Goal: Check status: Check status

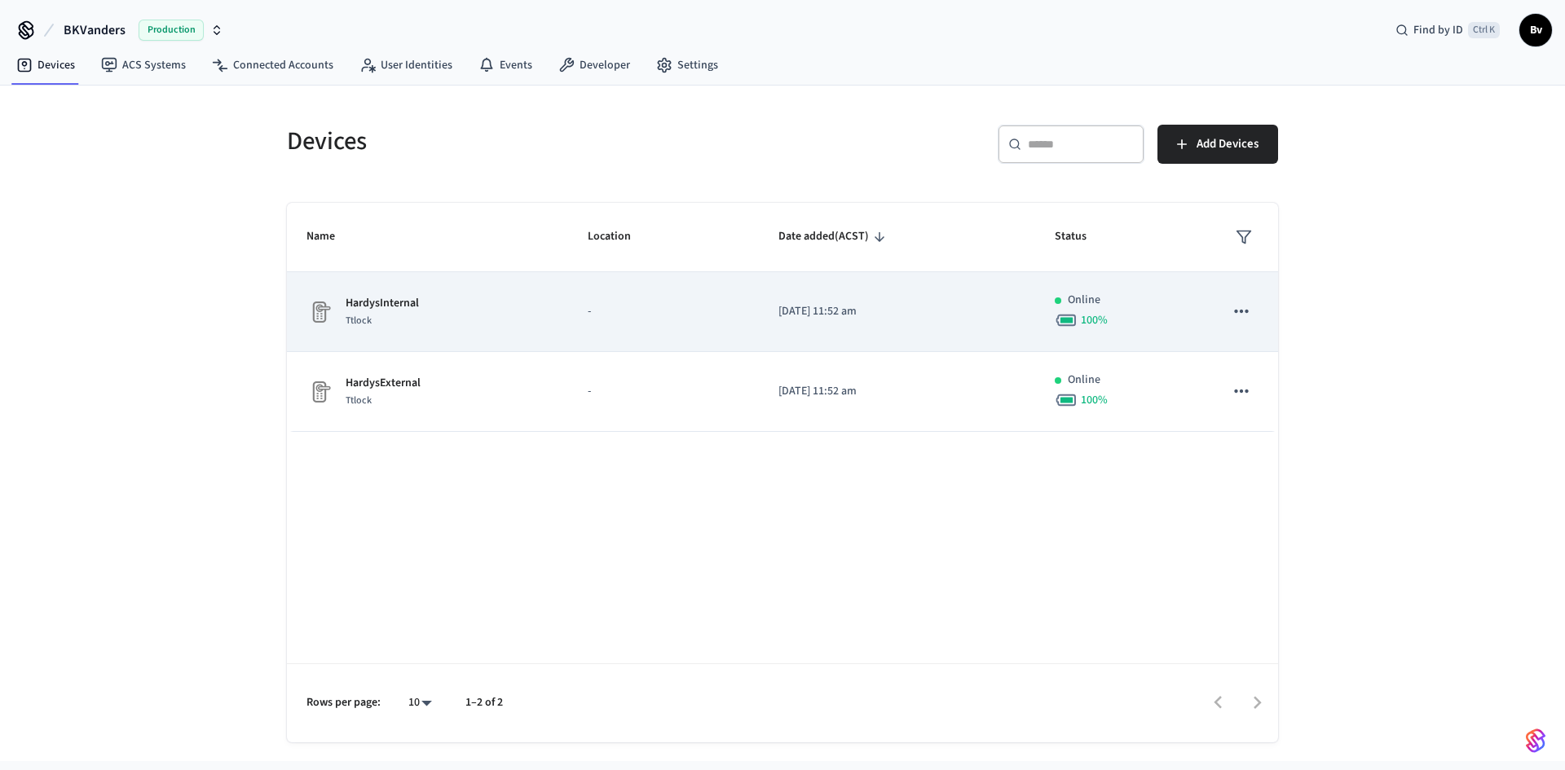
click at [374, 306] on p "HardysInternal" at bounding box center [382, 303] width 73 height 17
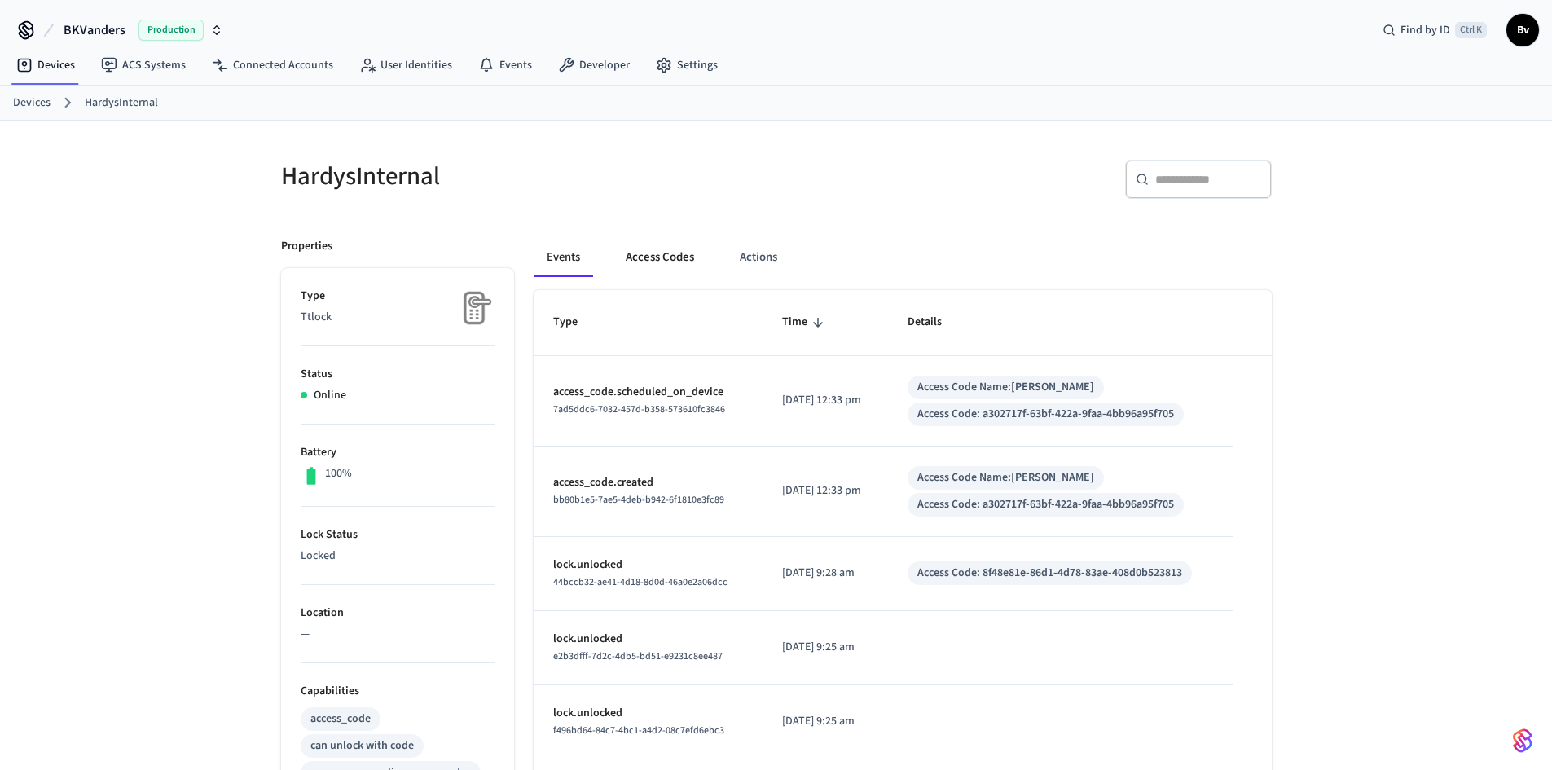
click at [651, 259] on button "Access Codes" at bounding box center [660, 257] width 95 height 39
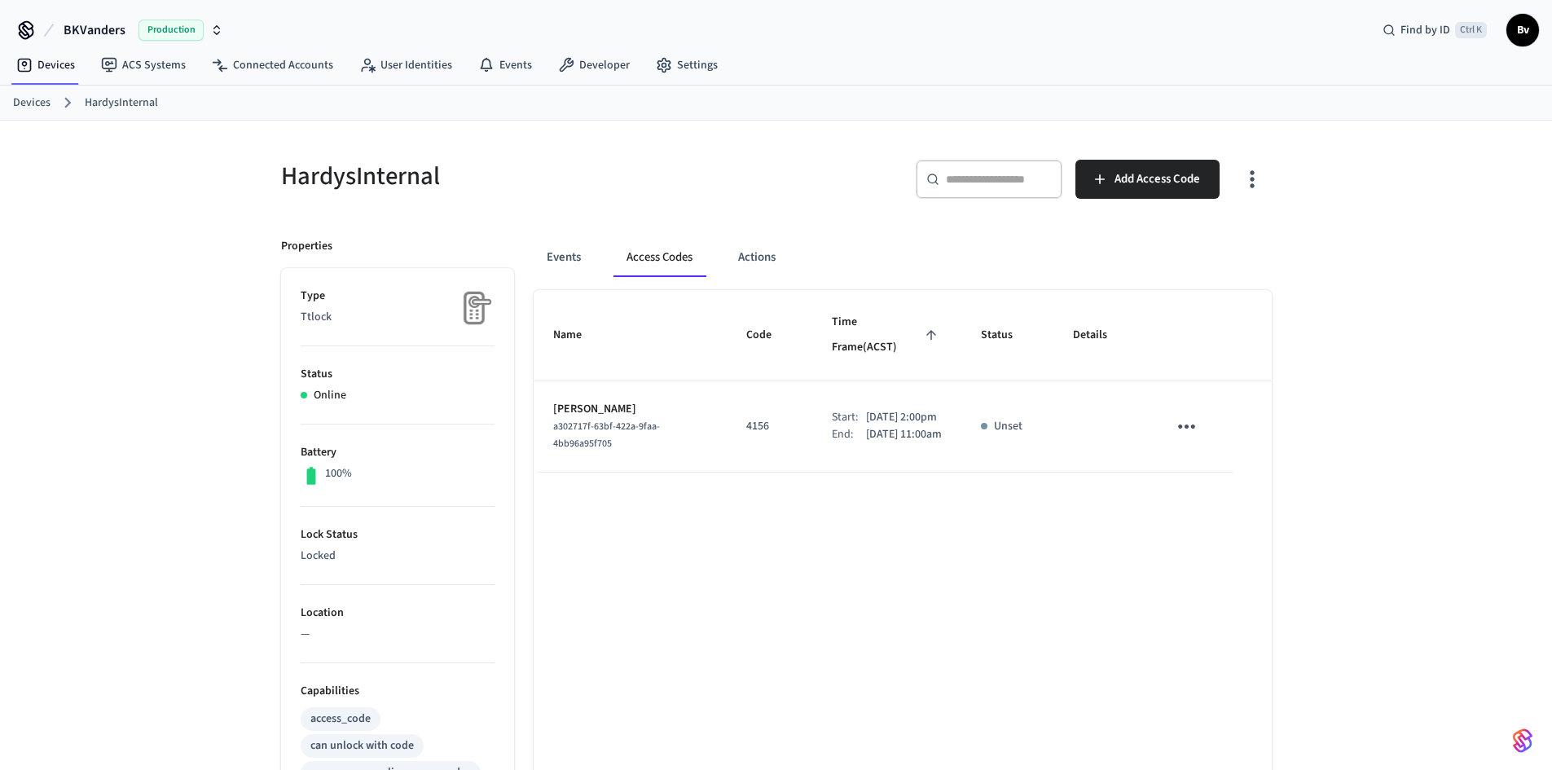
click at [23, 101] on link "Devices" at bounding box center [31, 103] width 37 height 17
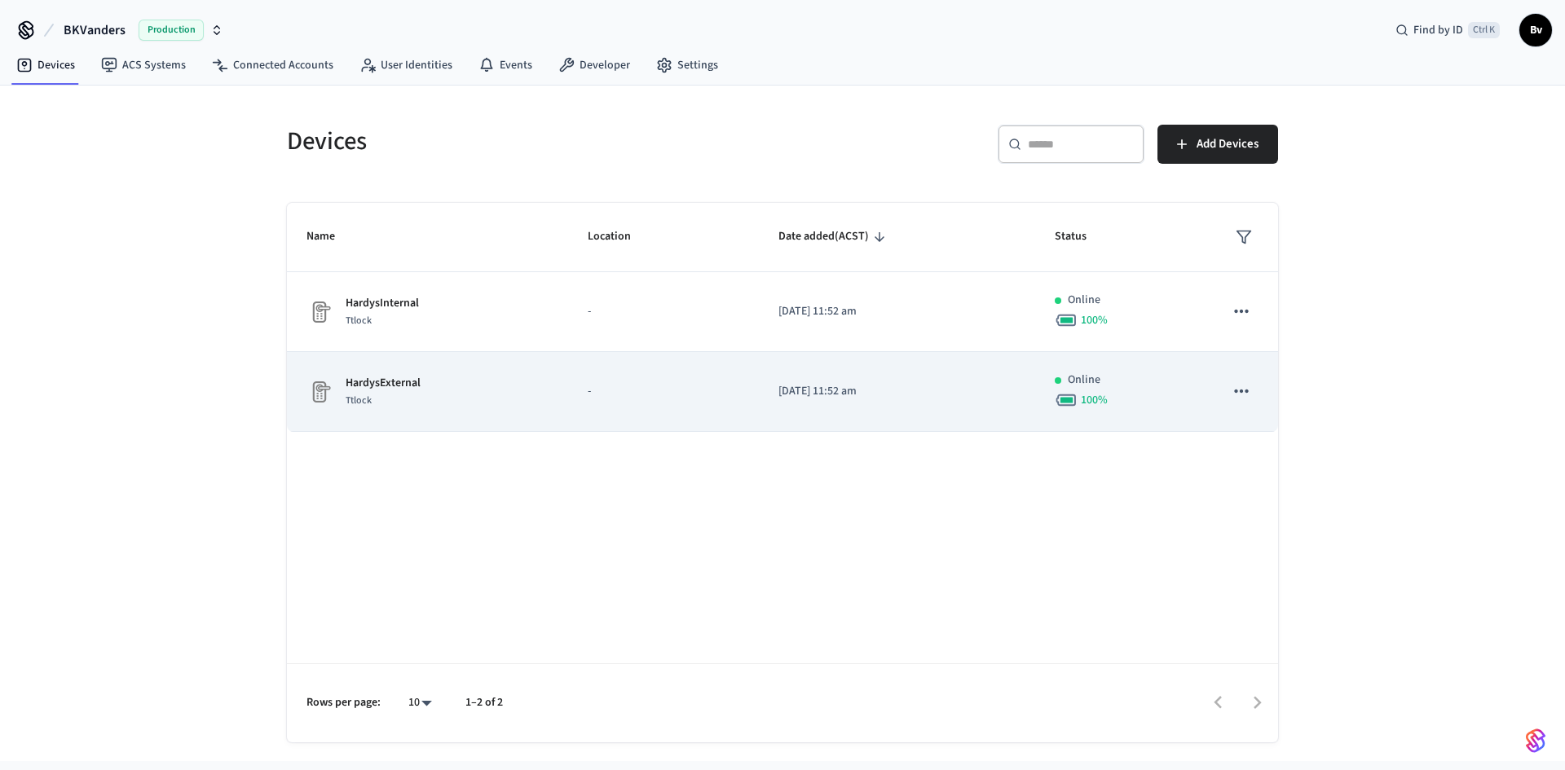
click at [368, 385] on p "HardysExternal" at bounding box center [383, 383] width 75 height 17
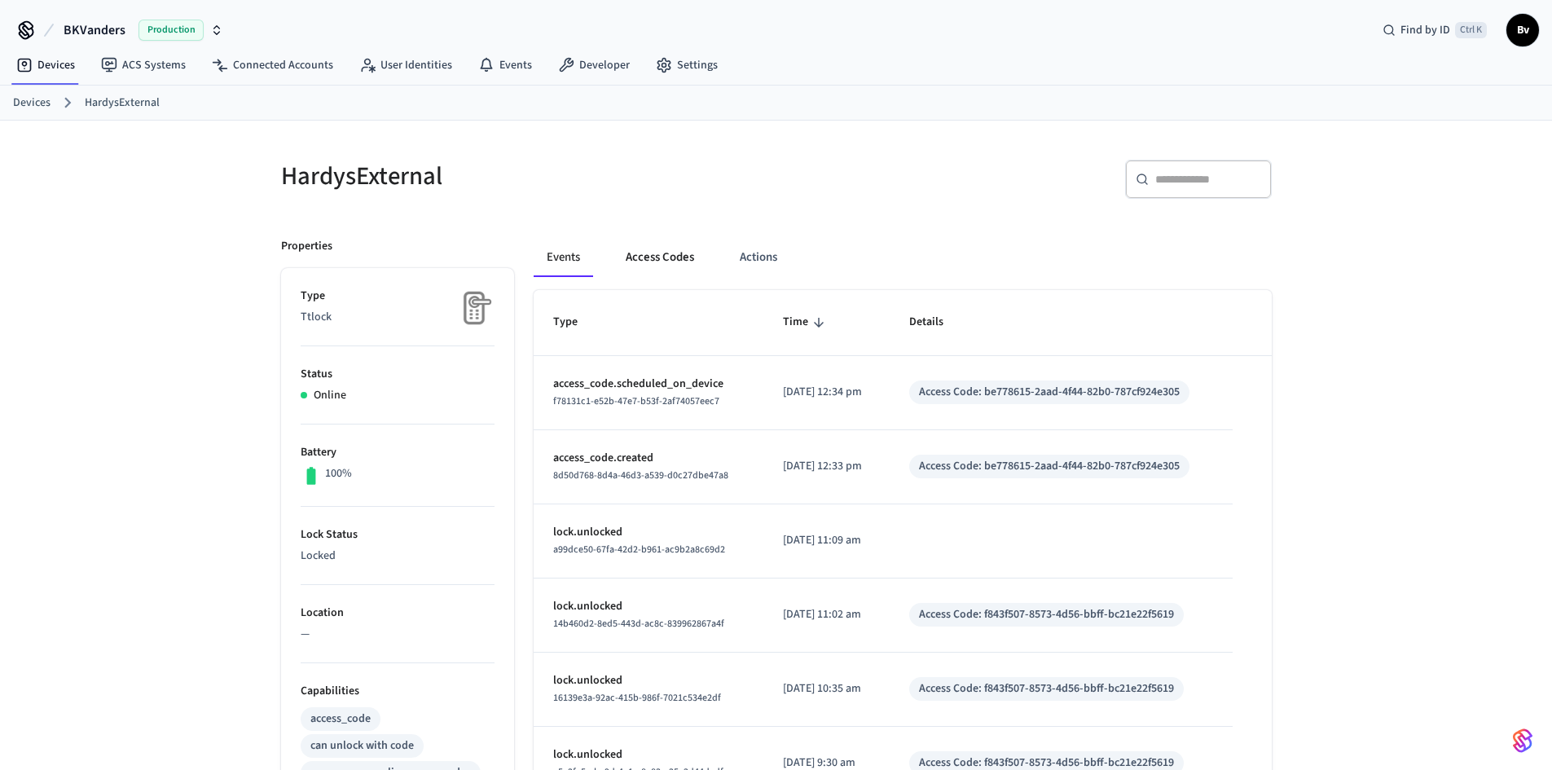
click at [656, 258] on button "Access Codes" at bounding box center [660, 257] width 95 height 39
